Goal: Find specific page/section: Find specific page/section

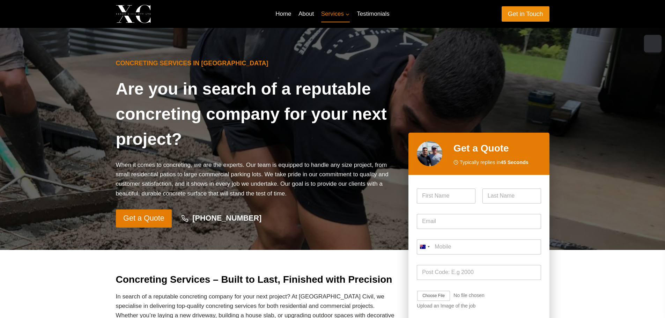
click at [525, 14] on link "Get in Touch" at bounding box center [525, 13] width 48 height 15
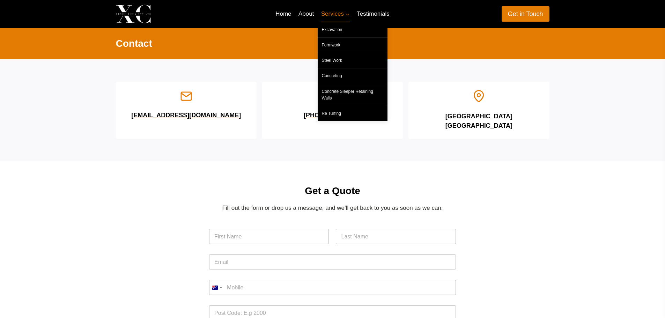
click at [324, 16] on span "Services Expand" at bounding box center [335, 13] width 29 height 9
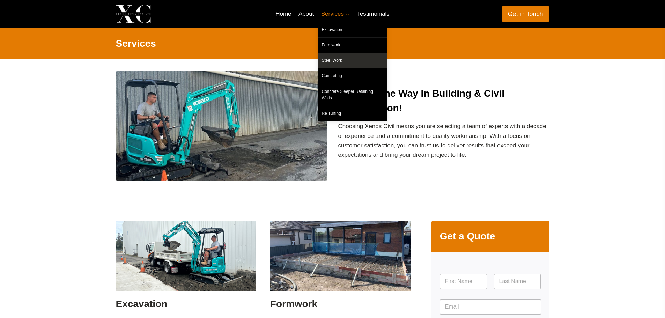
click at [345, 63] on link "Steel Work" at bounding box center [352, 60] width 70 height 15
click at [340, 59] on link "Steel Work" at bounding box center [352, 60] width 70 height 15
